Goal: Task Accomplishment & Management: Manage account settings

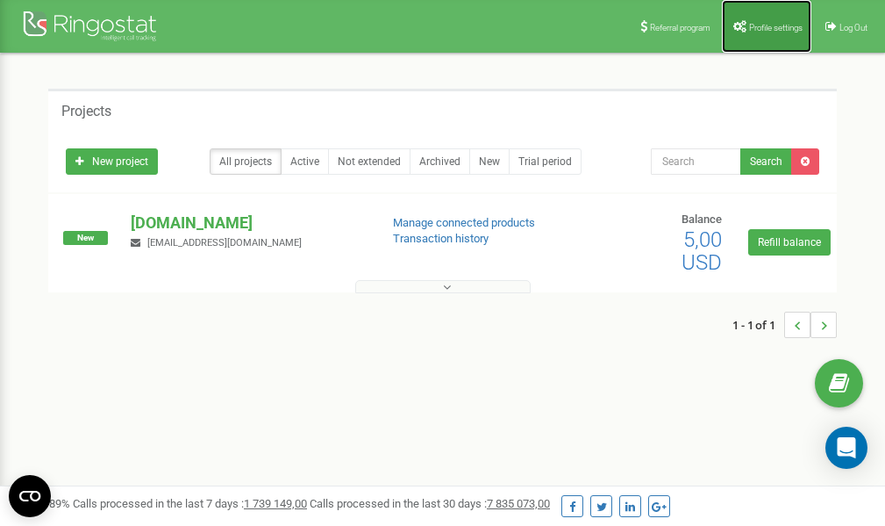
click at [766, 18] on link "Profile settings" at bounding box center [766, 26] width 89 height 53
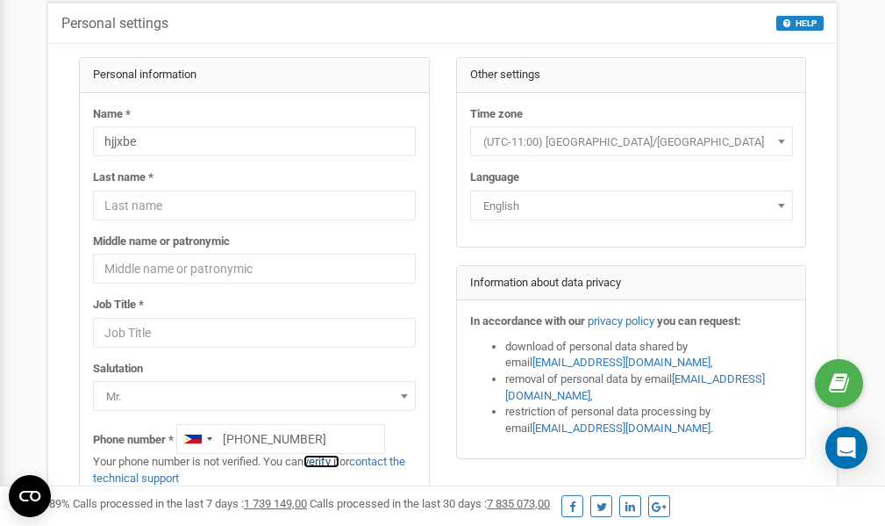
click at [328, 461] on link "verify it" at bounding box center [322, 460] width 36 height 13
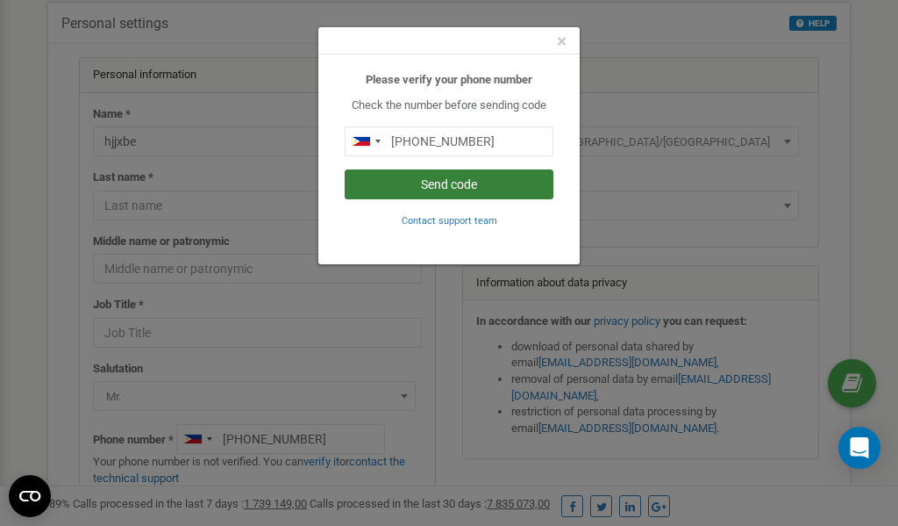
click at [424, 179] on button "Send code" at bounding box center [449, 184] width 209 height 30
